Goal: Check status: Check status

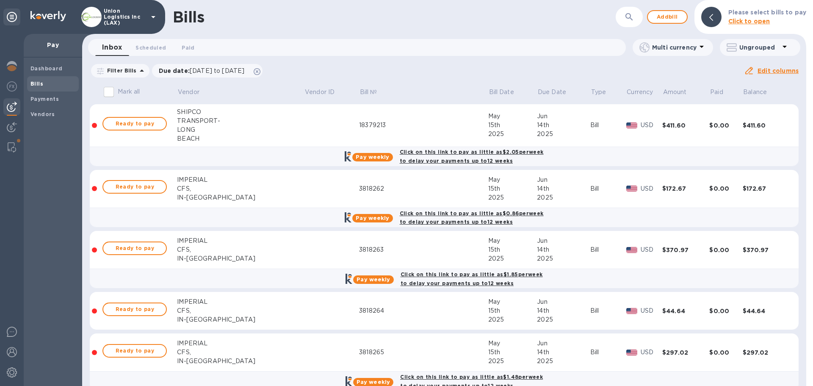
click at [9, 109] on img at bounding box center [12, 107] width 10 height 10
click at [41, 101] on b "Payments" at bounding box center [44, 99] width 28 height 6
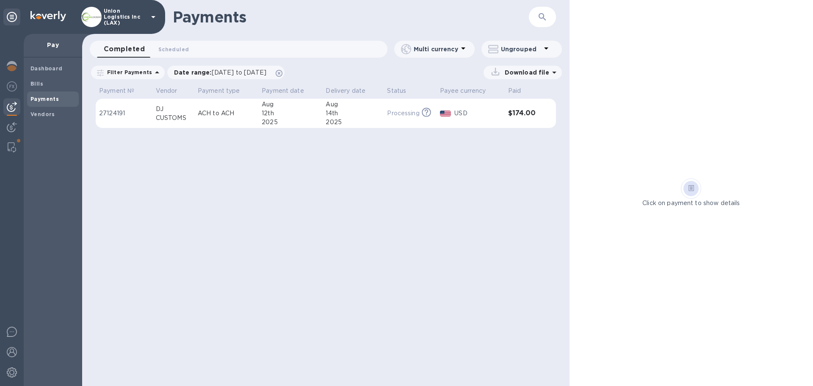
click at [466, 114] on p "USD" at bounding box center [477, 113] width 47 height 9
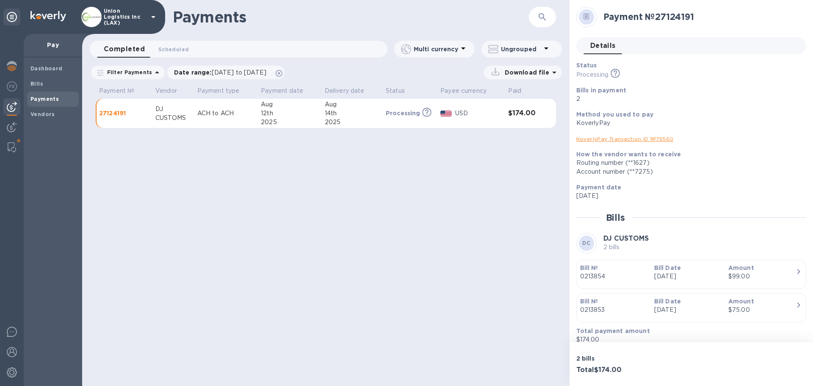
click at [617, 137] on link "KoverlyPay Transaction ID № 76560" at bounding box center [624, 138] width 97 height 6
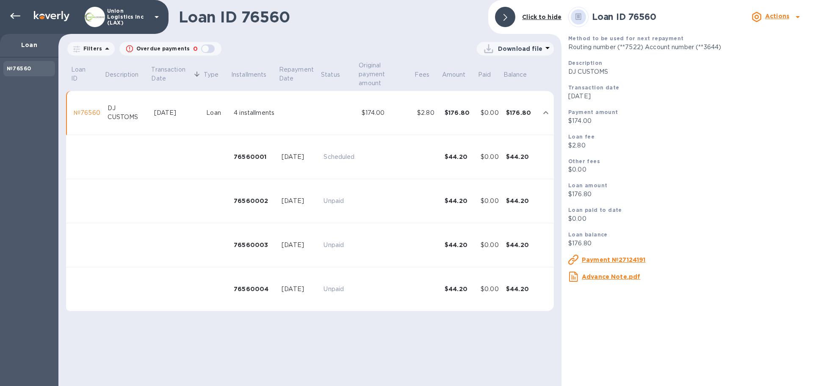
click at [580, 149] on p "$2.80" at bounding box center [687, 145] width 238 height 9
copy p "2.80"
click at [679, 290] on div "Loan ID 76560 Actions Method to be used for next repayment Routing number (**75…" at bounding box center [686, 193] width 251 height 386
click at [775, 246] on p "$176.80" at bounding box center [687, 243] width 238 height 9
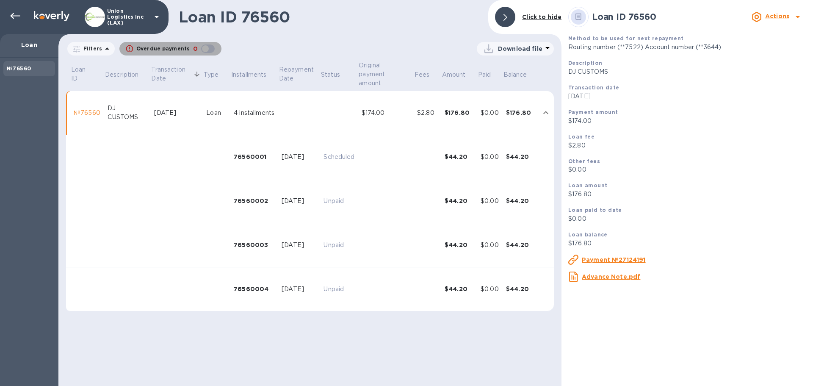
click at [204, 47] on div "button" at bounding box center [207, 49] width 17 height 12
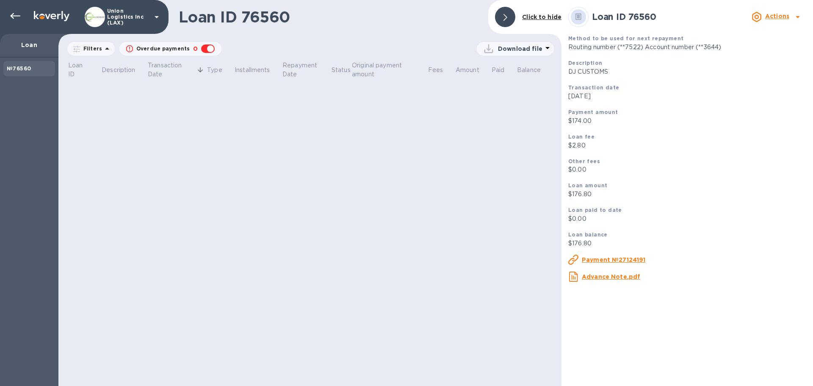
click at [204, 47] on div "button" at bounding box center [207, 49] width 17 height 12
checkbox input "false"
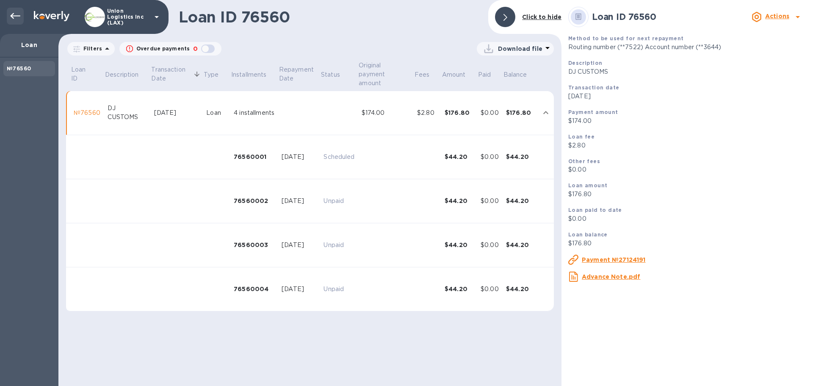
click at [11, 16] on icon at bounding box center [15, 16] width 10 height 6
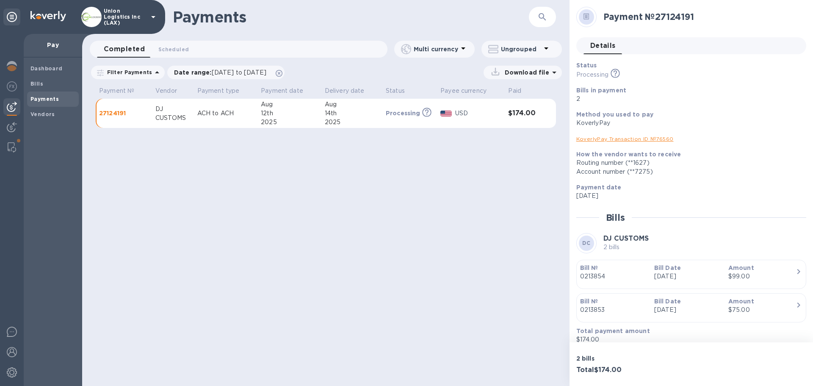
click at [145, 283] on div "Payments ​ Completed 0 Scheduled 0 Multi currency Ungrouped Filter Payments Dat…" at bounding box center [325, 193] width 487 height 386
click at [243, 203] on div "Payments ​ Completed 0 Scheduled 0 Multi currency Ungrouped Filter Payments Dat…" at bounding box center [325, 193] width 487 height 386
click at [48, 111] on b "Vendors" at bounding box center [42, 114] width 25 height 6
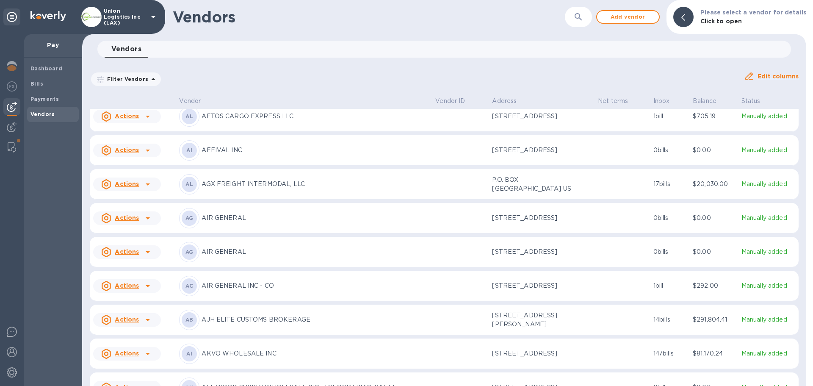
scroll to position [369, 0]
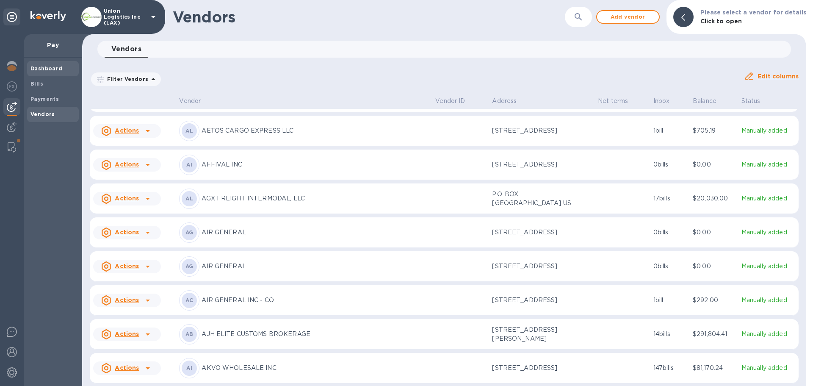
click at [50, 64] on span "Dashboard" at bounding box center [46, 68] width 32 height 8
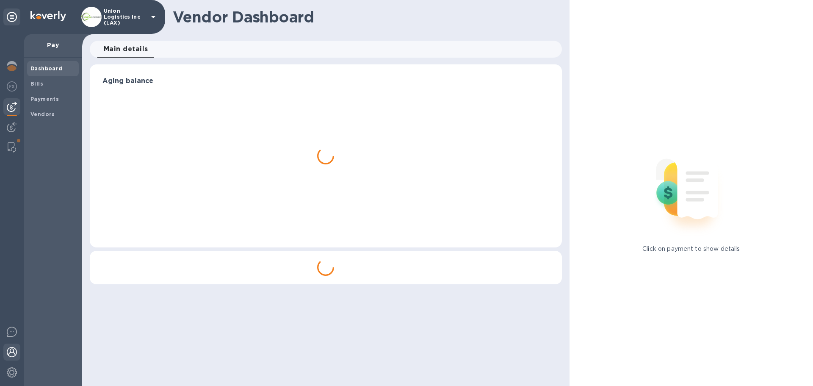
click at [15, 351] on img at bounding box center [12, 352] width 10 height 10
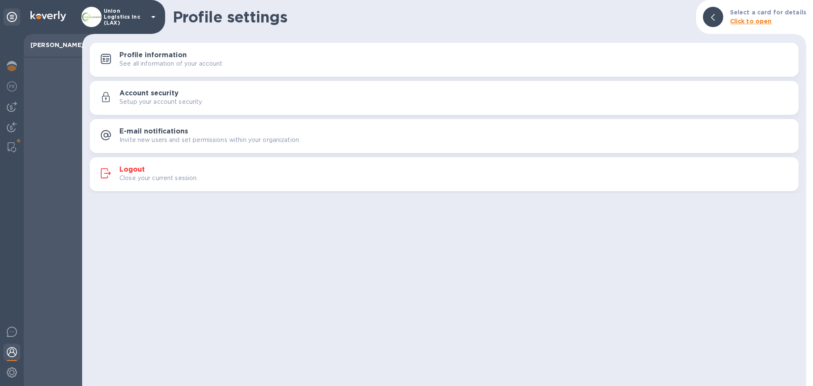
click at [175, 174] on p "Close your current session." at bounding box center [158, 178] width 79 height 9
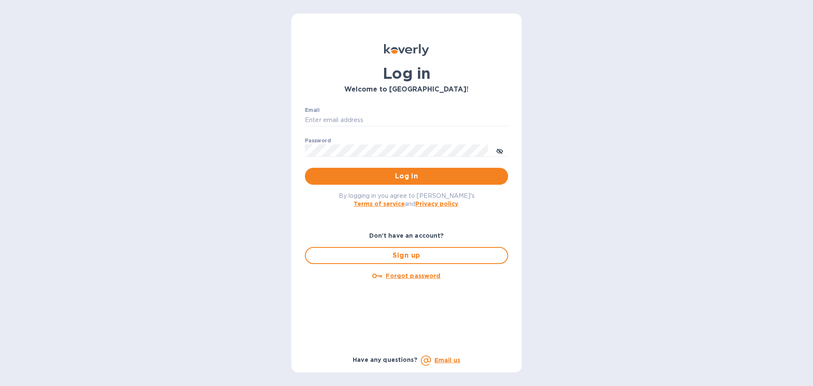
type input "[EMAIL_ADDRESS][DOMAIN_NAME]"
